Goal: Transaction & Acquisition: Purchase product/service

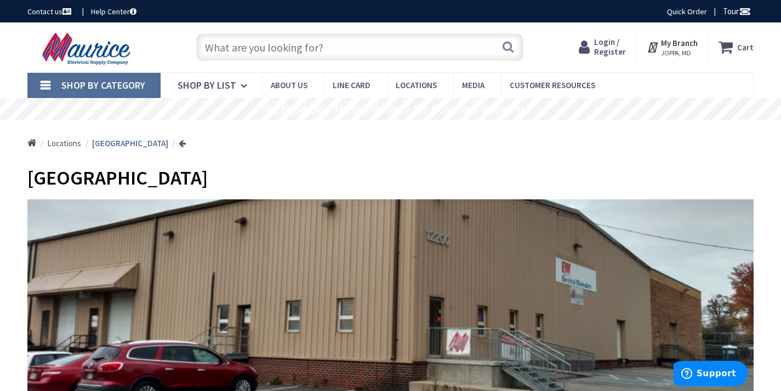
click at [344, 49] on input "text" at bounding box center [359, 46] width 327 height 27
click at [252, 47] on input "text" at bounding box center [359, 46] width 327 height 27
paste input "I needed NEMA 14-50R Female NEMA 14-50P Male Plug 30 ft RV Extension Cord, 50 A…"
type input "I needed NEMA 14-50R Female NEMA 14-50P Male Plug 30 ft RV Extension Cord, 50 A…"
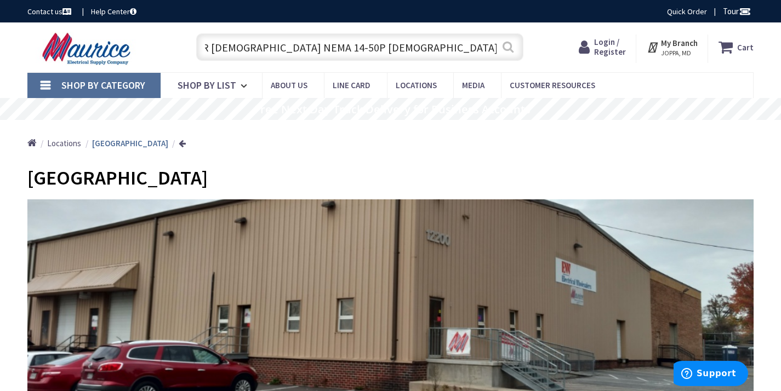
scroll to position [0, 0]
click at [510, 47] on button "Search" at bounding box center [508, 47] width 14 height 25
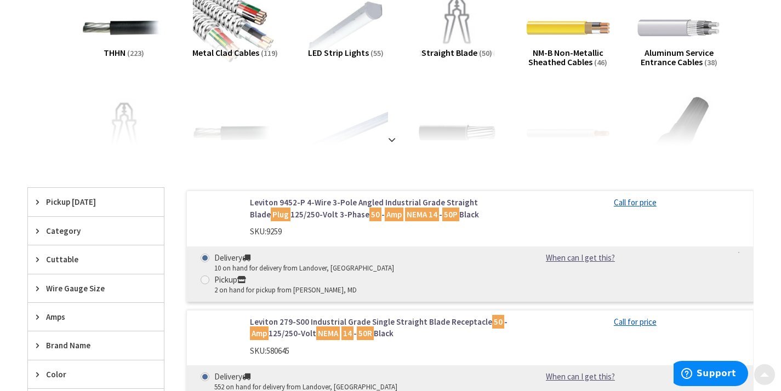
scroll to position [274, 0]
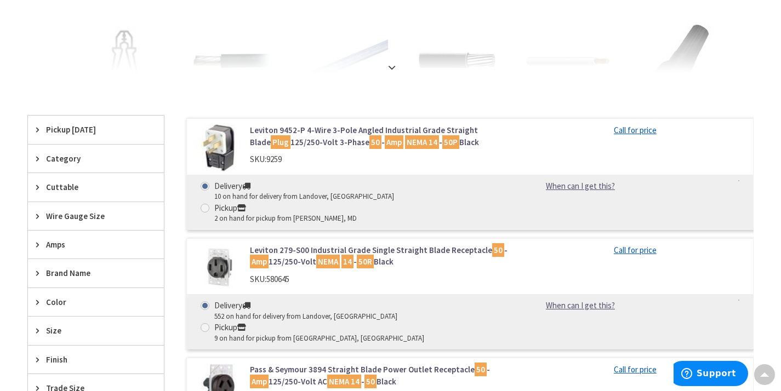
click at [209, 204] on span at bounding box center [205, 208] width 9 height 9
click at [210, 204] on input "Pickup 2 on hand for pickup from [PERSON_NAME], [GEOGRAPHIC_DATA]" at bounding box center [206, 207] width 7 height 7
radio input "true"
click at [207, 185] on span at bounding box center [205, 186] width 9 height 9
click at [207, 185] on input "Delivery 10 on hand for delivery from Landover, [GEOGRAPHIC_DATA]" at bounding box center [206, 186] width 7 height 7
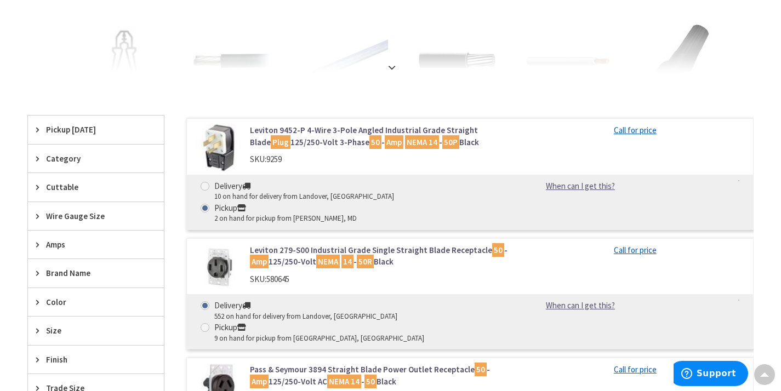
radio input "true"
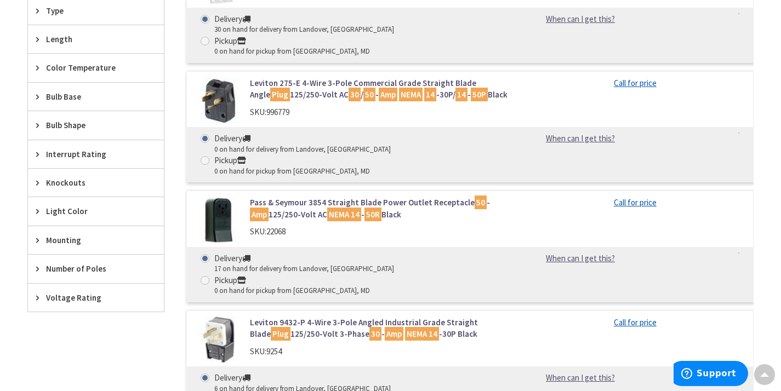
scroll to position [681, 0]
